Goal: Information Seeking & Learning: Learn about a topic

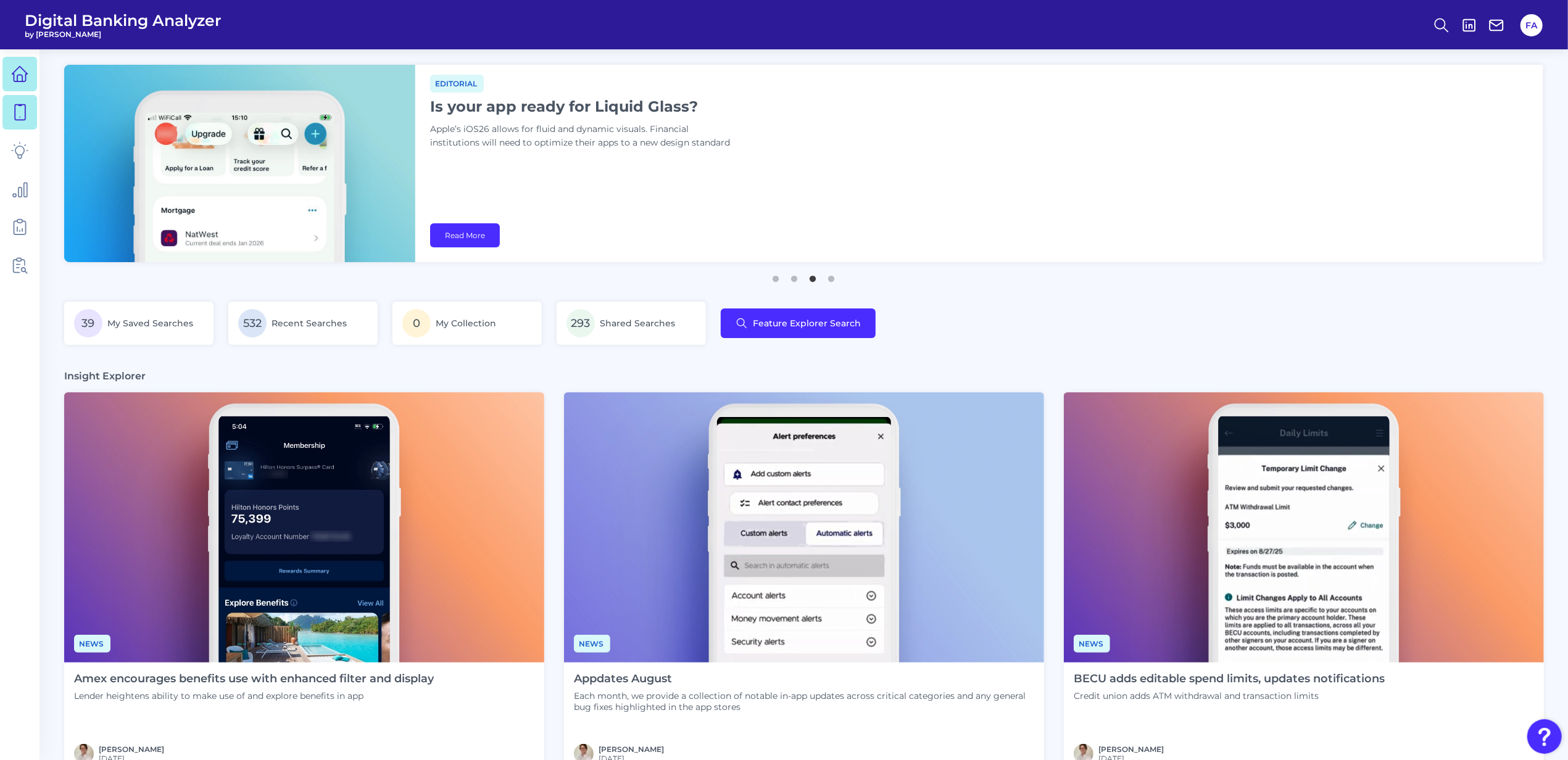
click at [31, 111] on link at bounding box center [20, 112] width 34 height 34
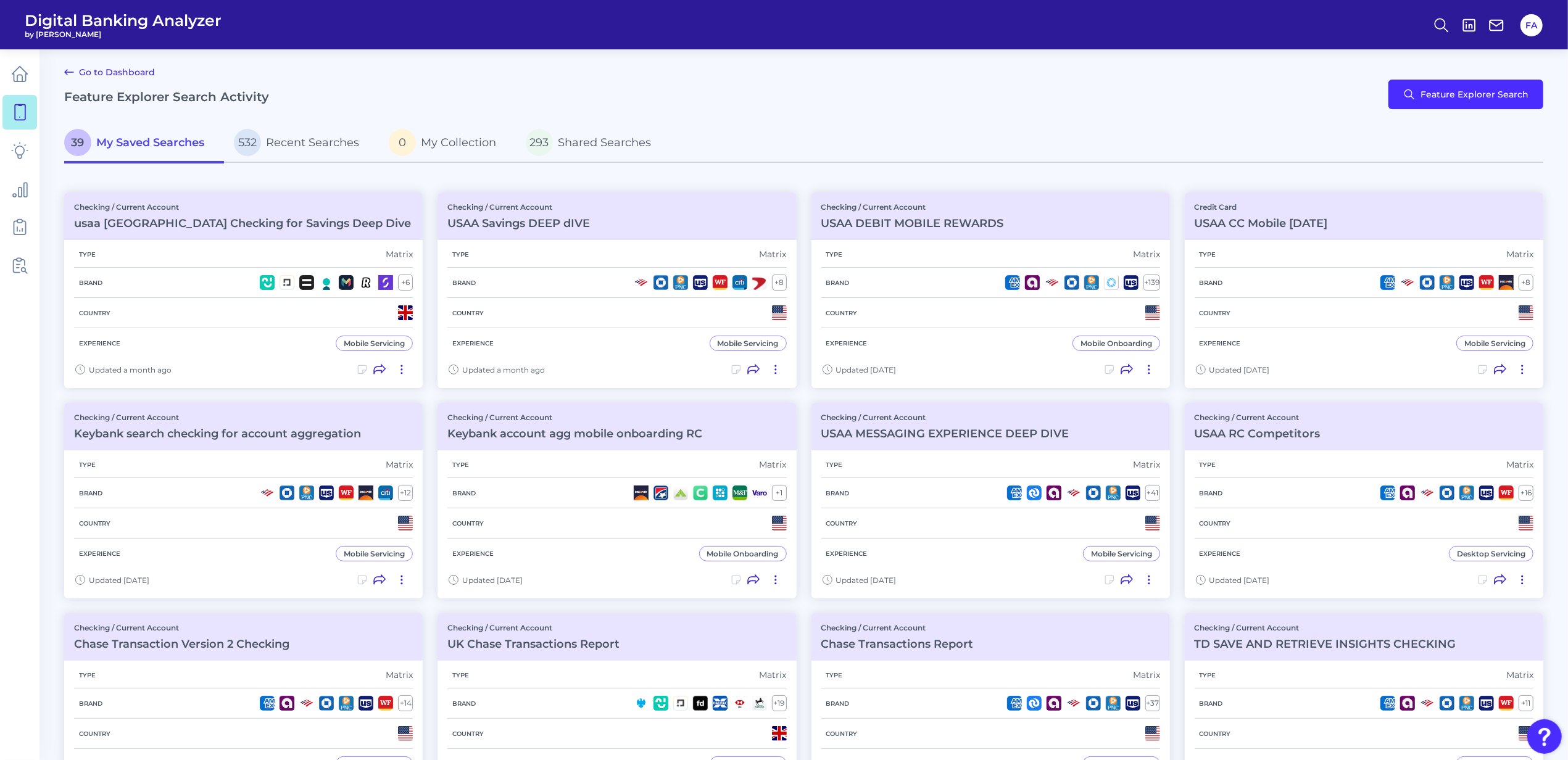
click at [39, 74] on main "Go to Dashboard Feature Explorer Search Activity Feature Explorer Search 39 My …" at bounding box center [784, 605] width 1568 height 1211
click at [32, 75] on link at bounding box center [20, 74] width 34 height 34
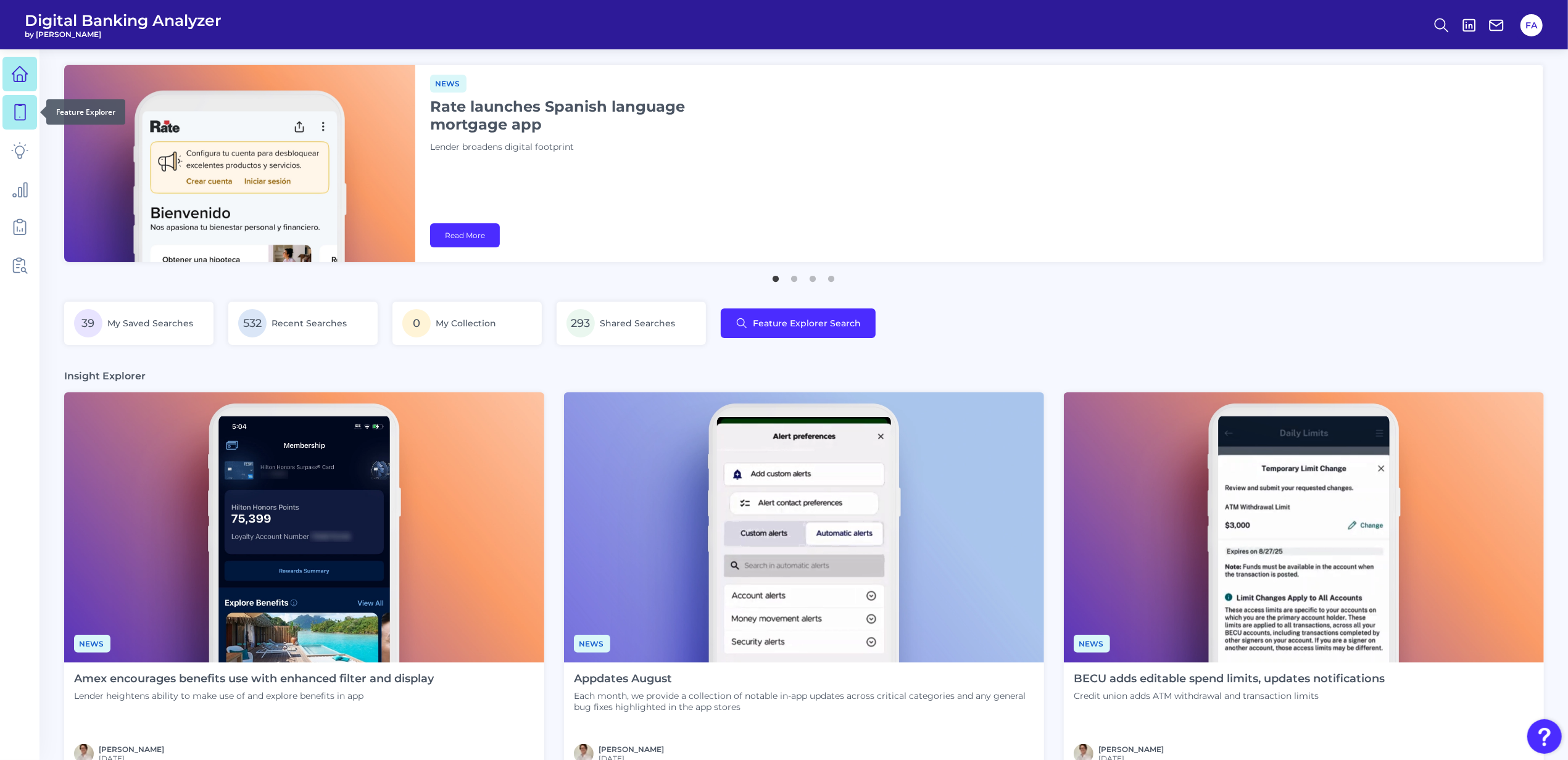
click at [18, 107] on icon at bounding box center [20, 112] width 18 height 18
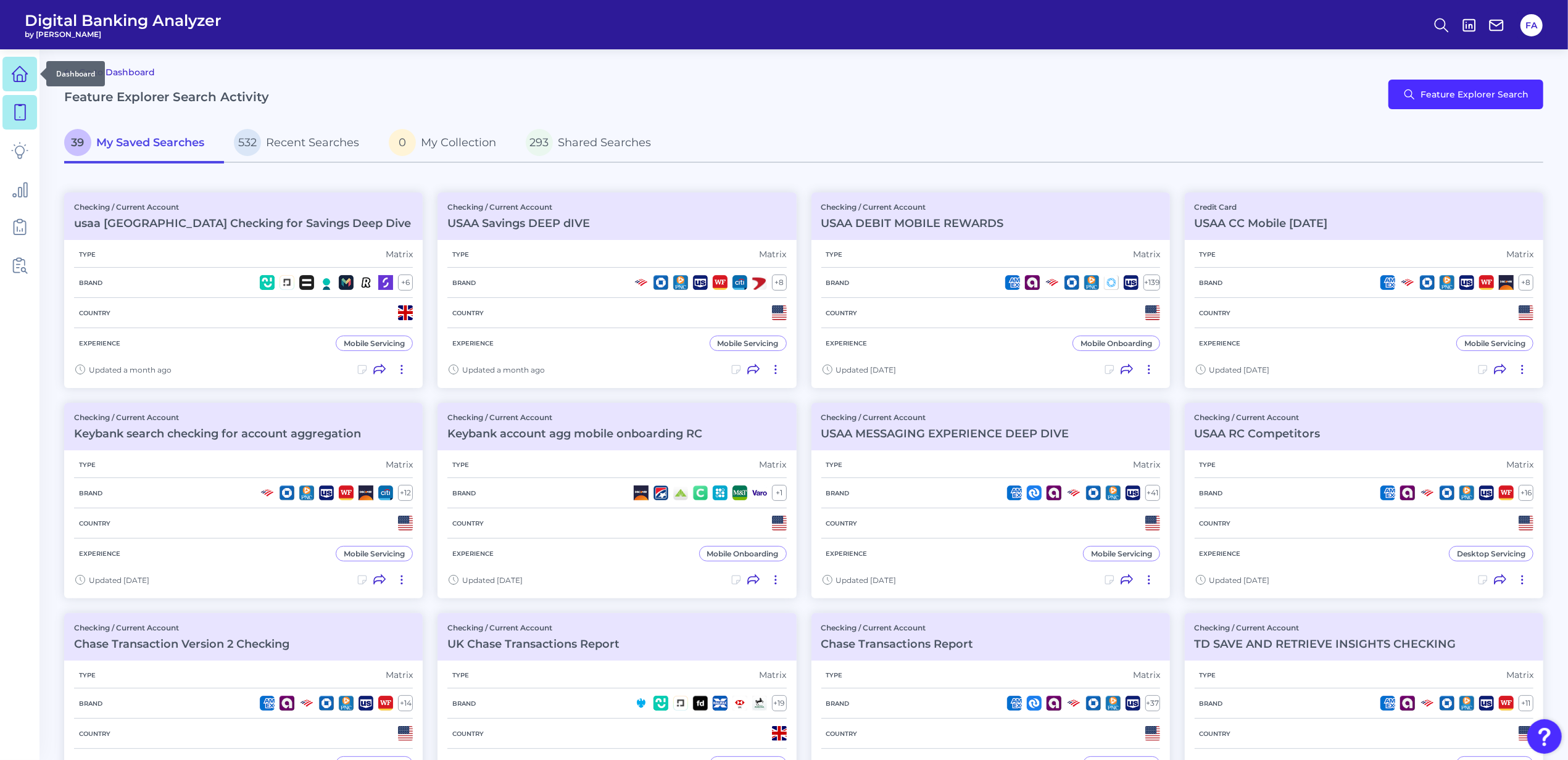
click at [5, 65] on link at bounding box center [20, 74] width 34 height 34
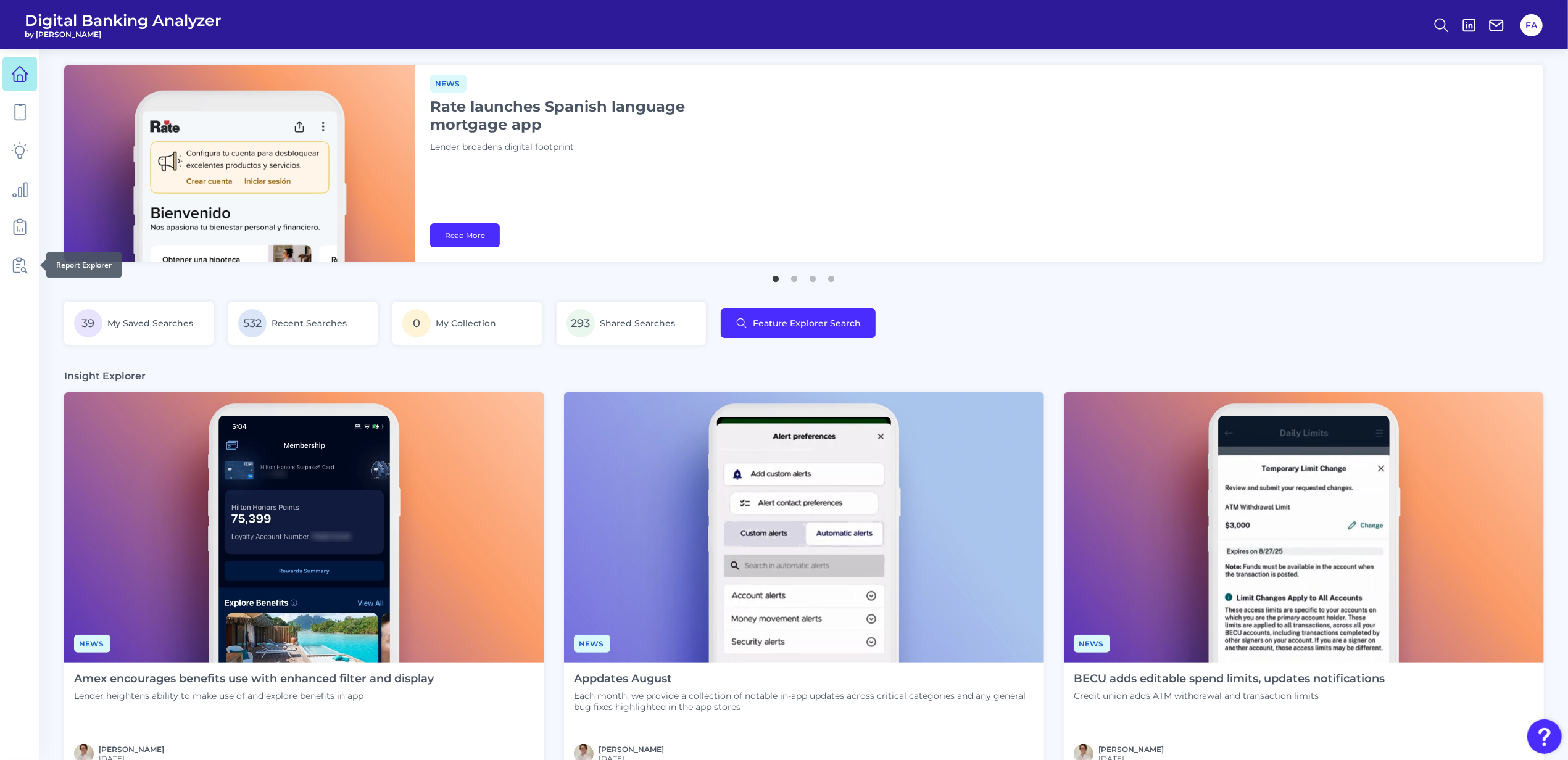
click at [36, 266] on div at bounding box center [40, 265] width 13 height 13
click at [32, 260] on link at bounding box center [20, 265] width 34 height 34
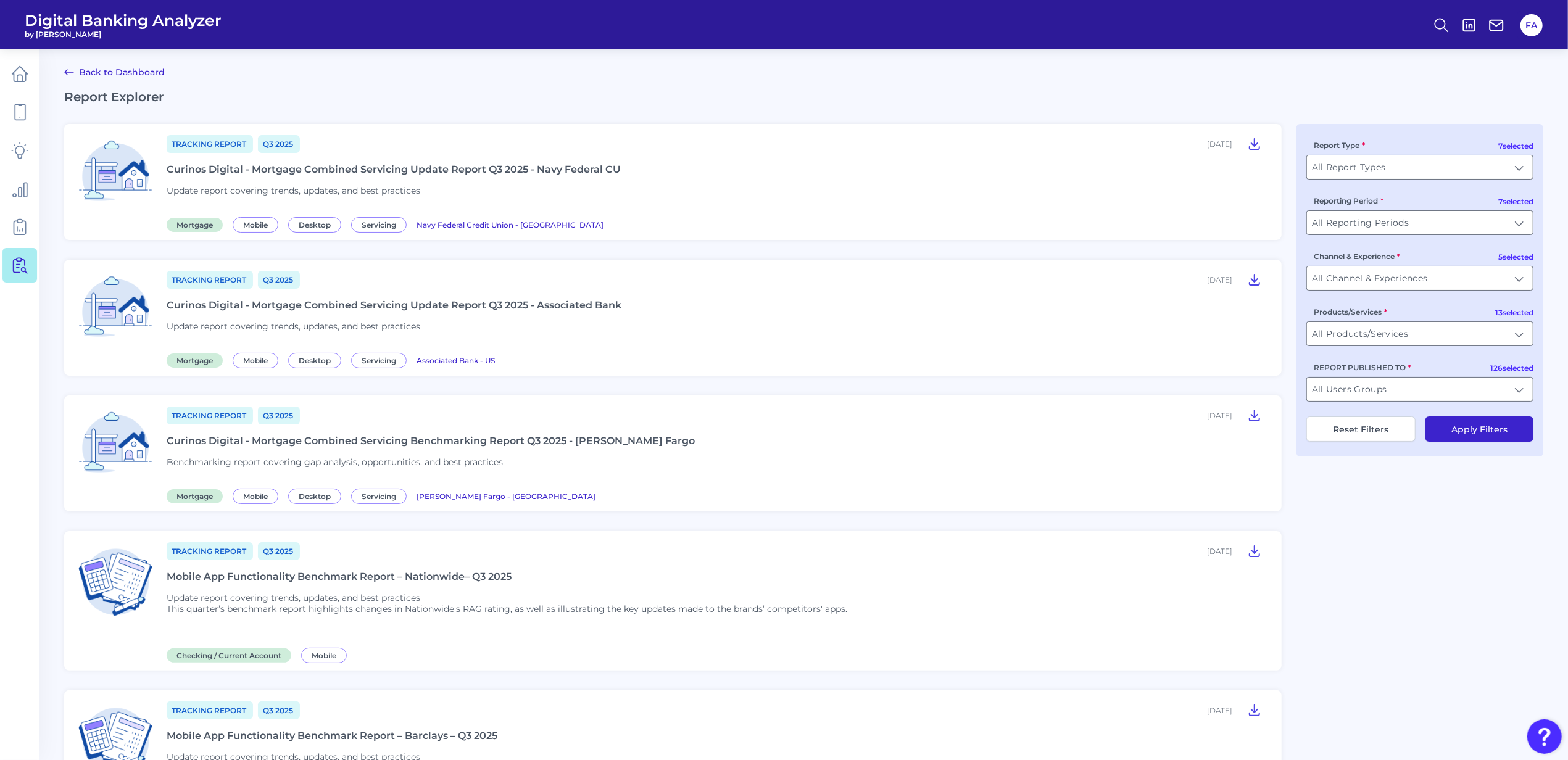
click at [6, 53] on ul at bounding box center [20, 169] width 34 height 233
click at [16, 69] on icon at bounding box center [20, 75] width 15 height 15
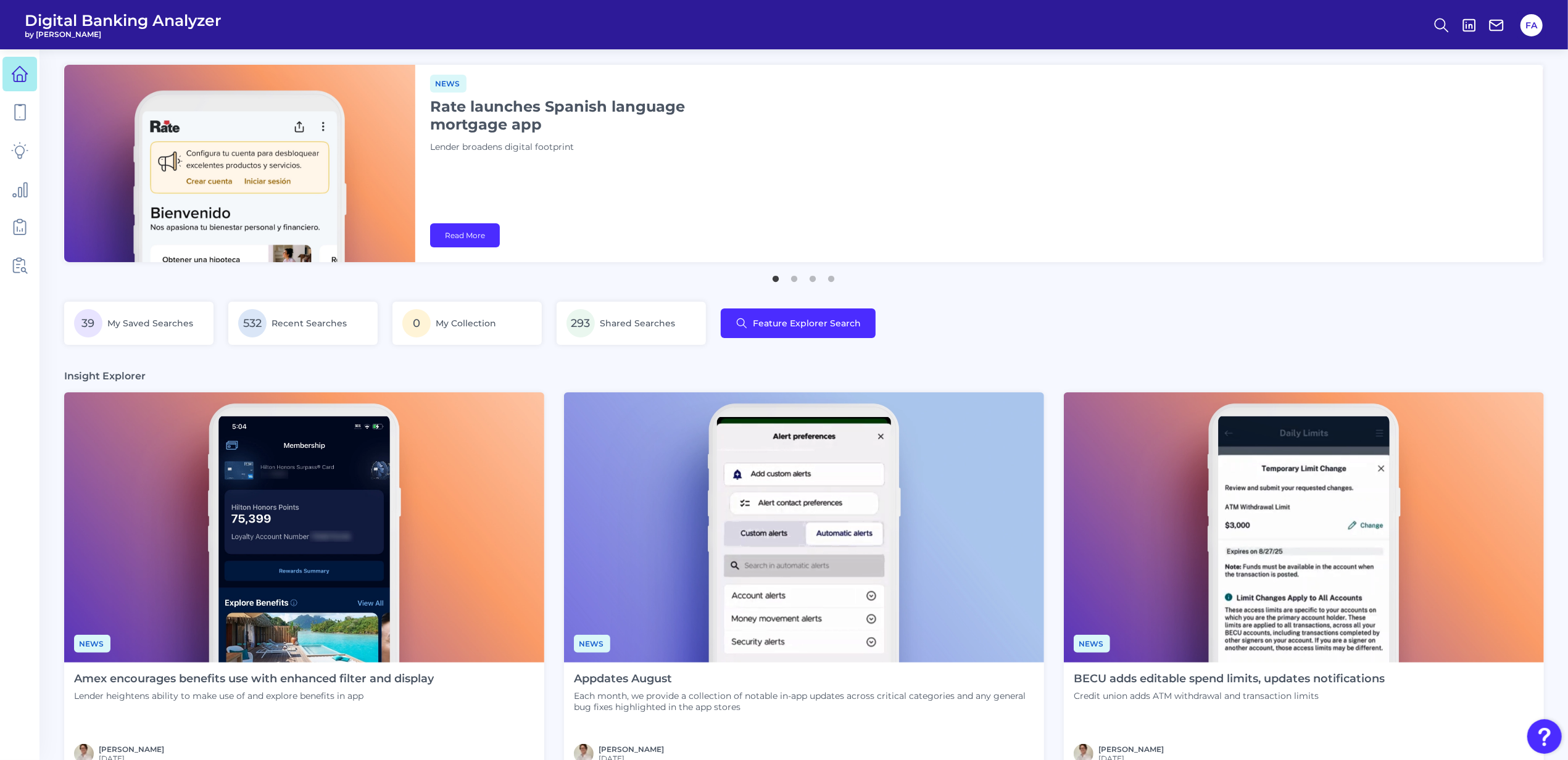
click at [108, 0] on header "Digital Banking Analyzer by Curinos FA" at bounding box center [784, 25] width 1568 height 49
click at [110, 13] on span "Digital Banking Analyzer" at bounding box center [123, 20] width 197 height 18
click at [111, 13] on span "Digital Banking Analyzer" at bounding box center [123, 20] width 197 height 18
click at [23, 113] on icon at bounding box center [20, 112] width 18 height 18
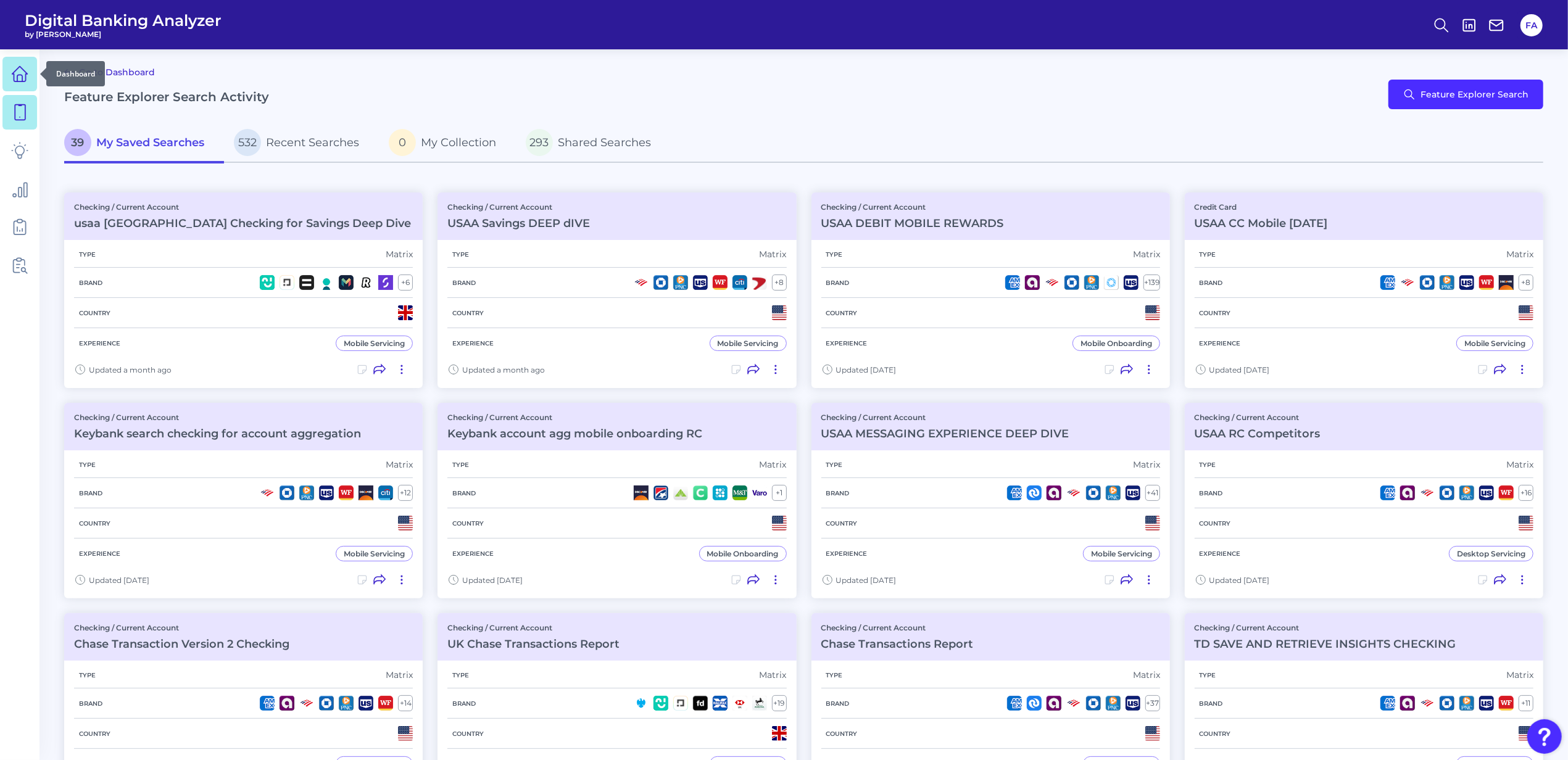
click at [23, 90] on link at bounding box center [20, 74] width 34 height 34
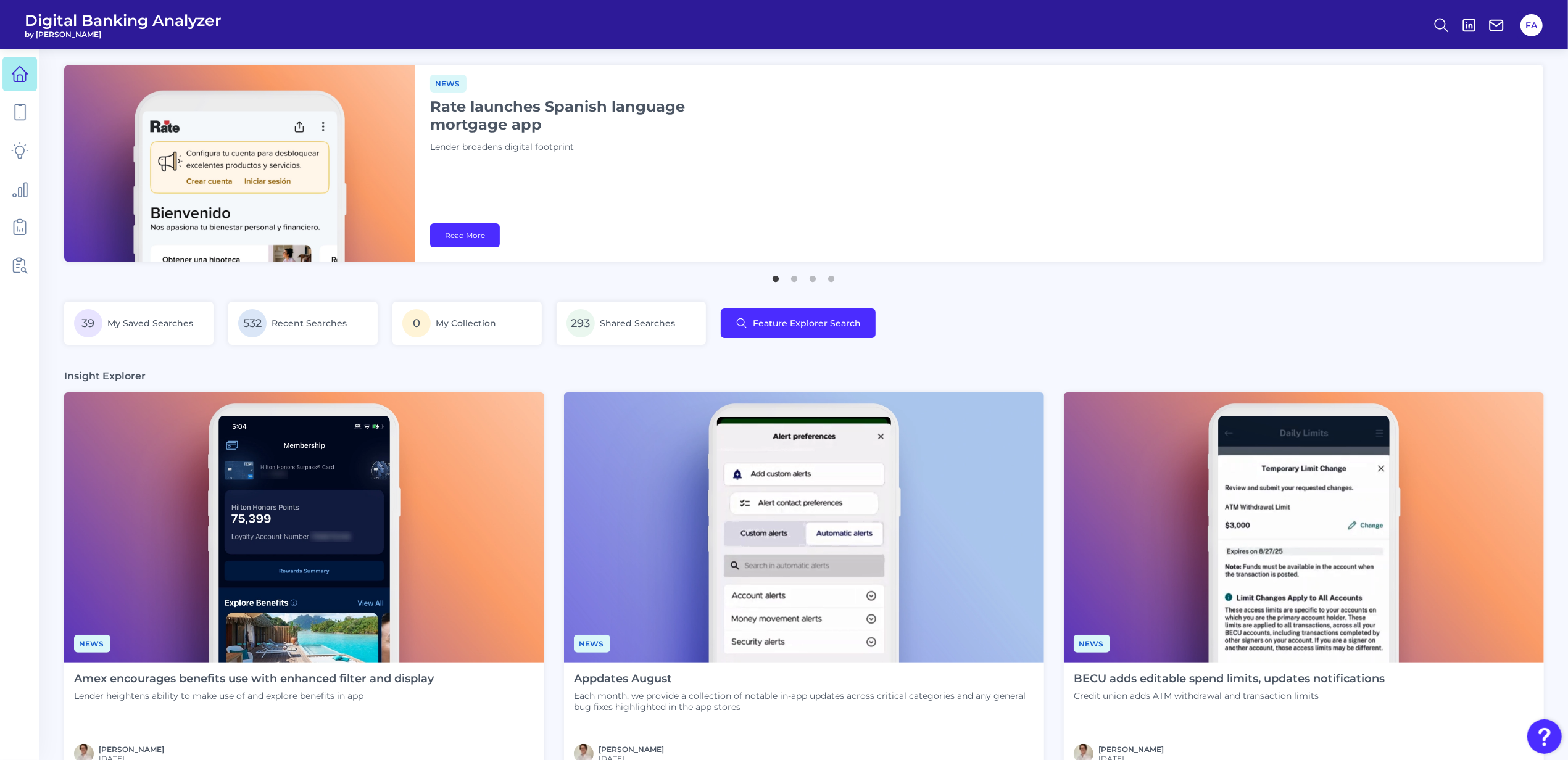
click at [489, 116] on h1 "Rate launches Spanish language mortgage app" at bounding box center [584, 115] width 309 height 36
click at [334, 158] on img at bounding box center [239, 163] width 351 height 198
click at [484, 134] on div "News Rate launches Spanish language mortgage app Lender broadens digital footpr…" at bounding box center [584, 119] width 309 height 89
click at [484, 119] on h1 "Rate launches Spanish language mortgage app" at bounding box center [584, 115] width 309 height 36
click at [355, 123] on img at bounding box center [239, 163] width 351 height 198
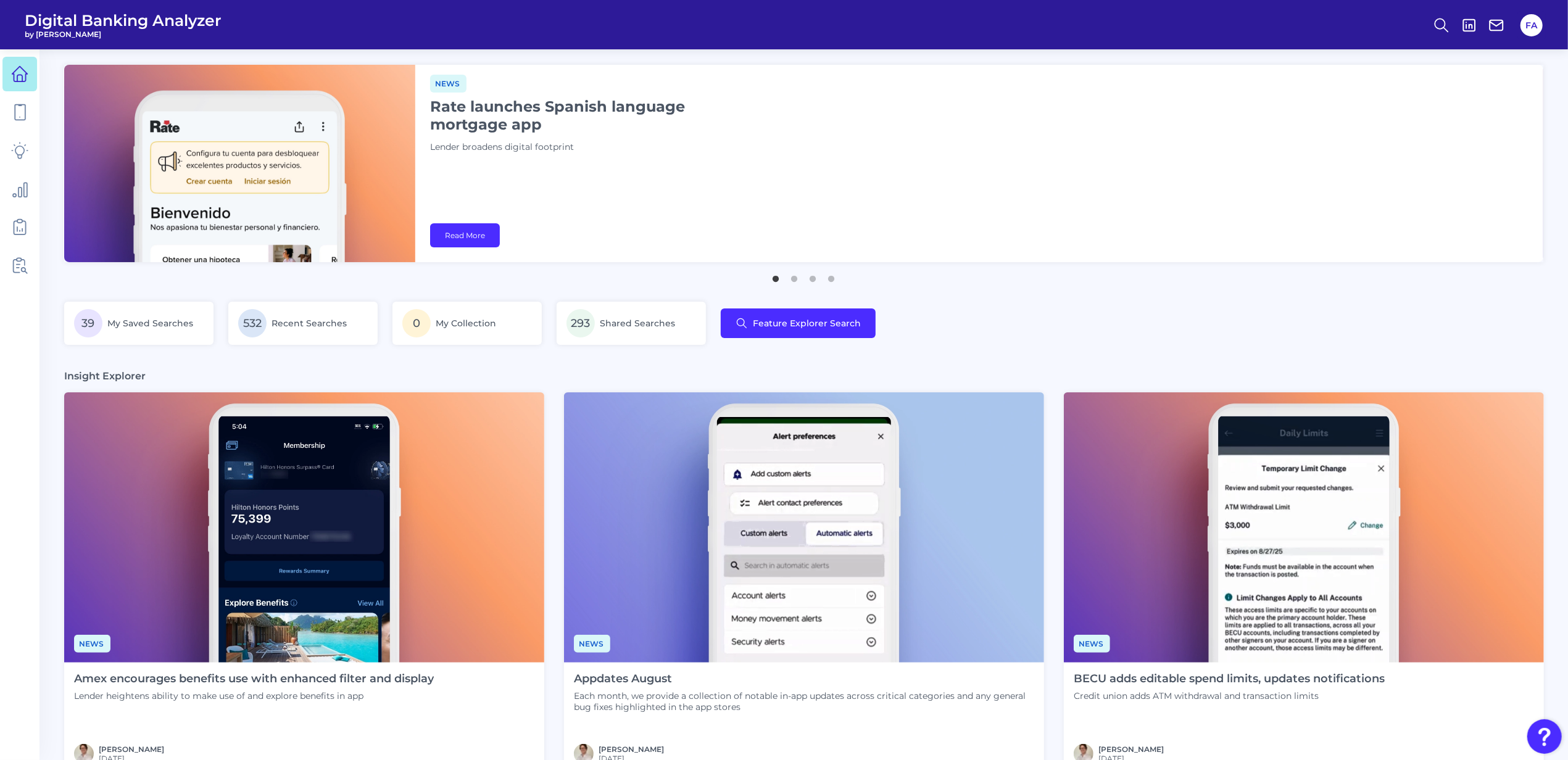
click at [454, 217] on div "News Rate launches Spanish language mortgage app Lender broadens digital footpr…" at bounding box center [979, 163] width 1128 height 198
click at [462, 238] on link "Read More" at bounding box center [464, 236] width 70 height 24
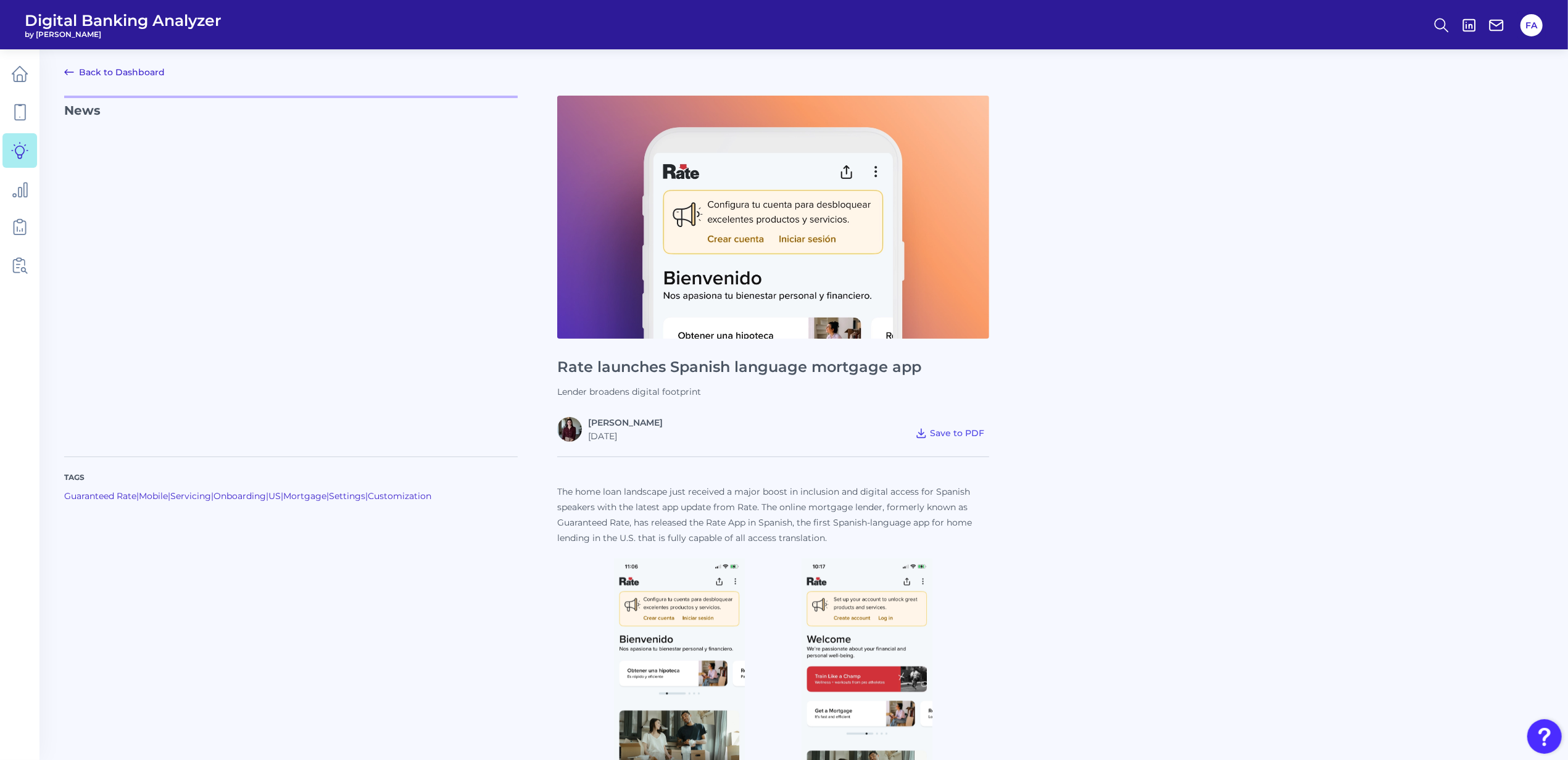
drag, startPoint x: 390, startPoint y: 448, endPoint x: 398, endPoint y: 408, distance: 40.8
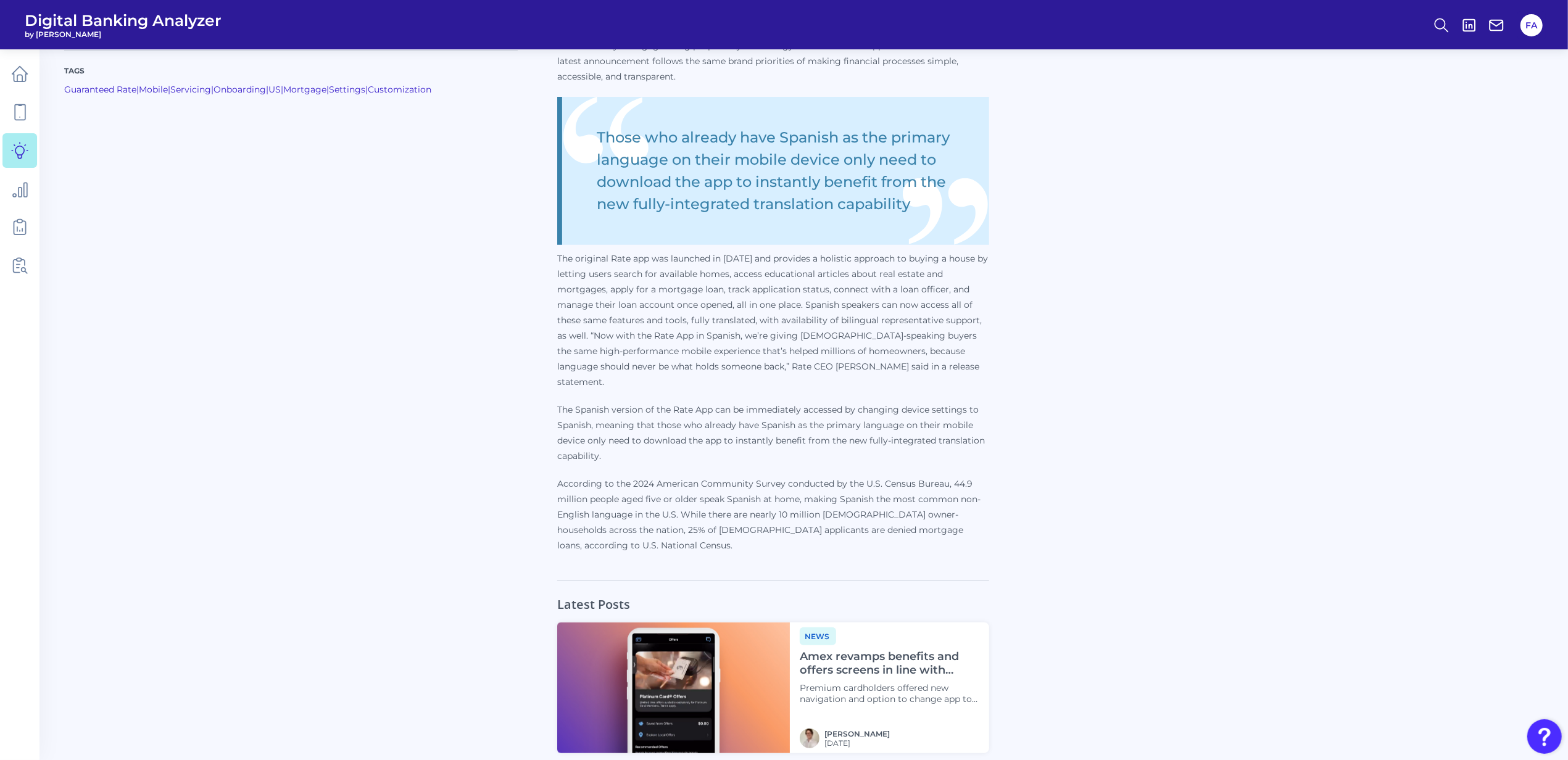
scroll to position [904, 0]
